Goal: Task Accomplishment & Management: Manage account settings

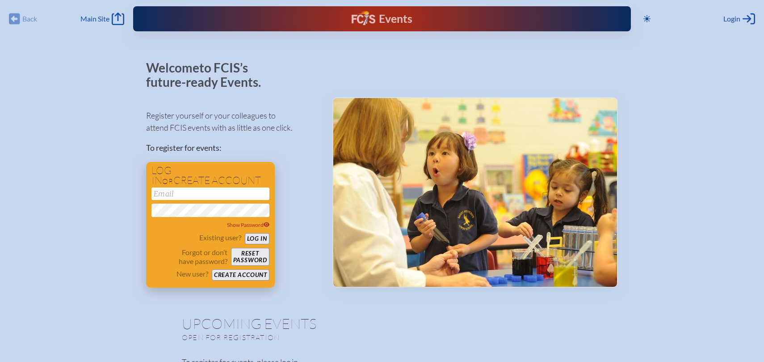
click at [188, 191] on input "email" at bounding box center [211, 193] width 118 height 13
click at [199, 193] on input "email" at bounding box center [211, 193] width 118 height 13
type input "[EMAIL_ADDRESS][DOMAIN_NAME]"
click at [262, 238] on button "Log in" at bounding box center [257, 238] width 25 height 11
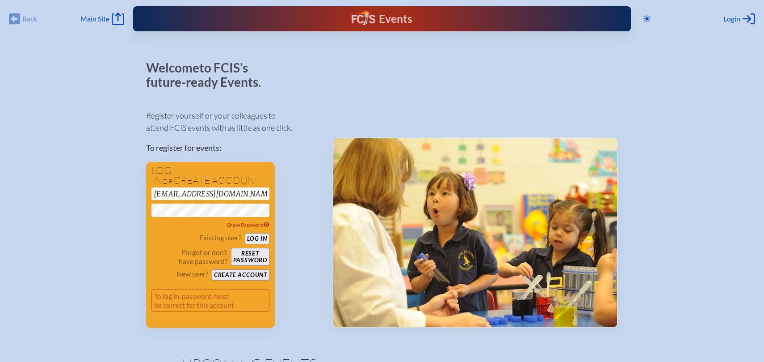
click at [287, 320] on div "Register yourself or your colleagues to attend FCIS events with as little as on…" at bounding box center [232, 214] width 172 height 226
click at [247, 224] on span "Show Password" at bounding box center [248, 224] width 43 height 7
click at [266, 236] on button "Log in" at bounding box center [257, 238] width 25 height 11
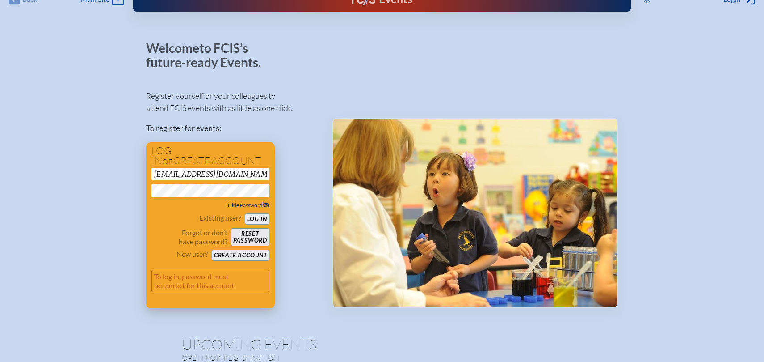
scroll to position [29, 0]
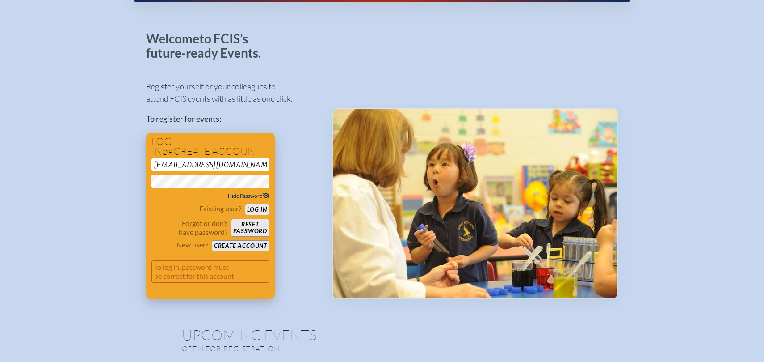
click at [246, 232] on button "Reset password" at bounding box center [250, 228] width 38 height 18
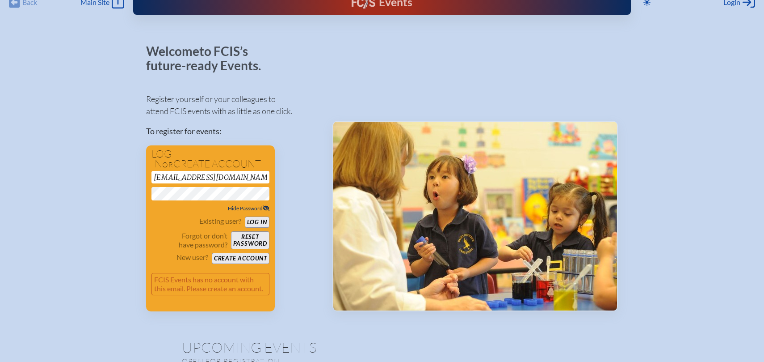
scroll to position [0, 0]
